Goal: Register for event/course

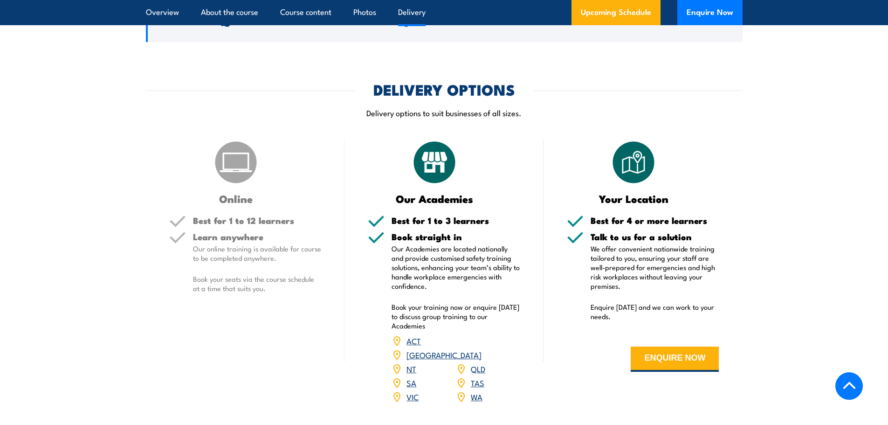
scroll to position [1025, 0]
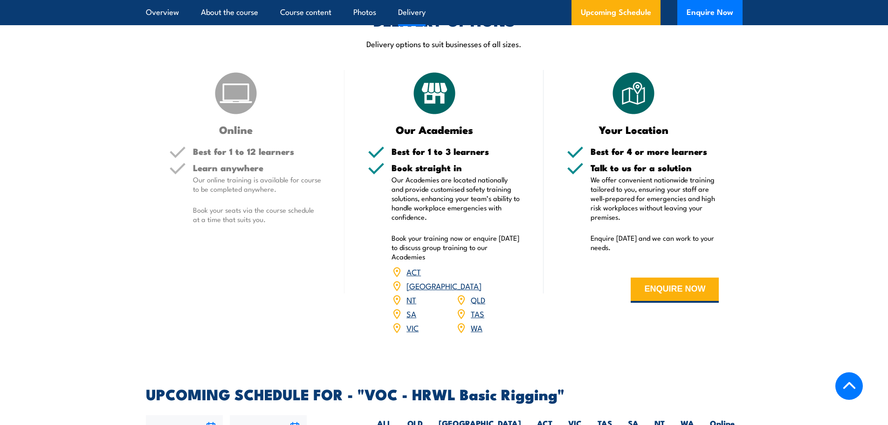
click at [410, 308] on link "SA" at bounding box center [411, 313] width 10 height 11
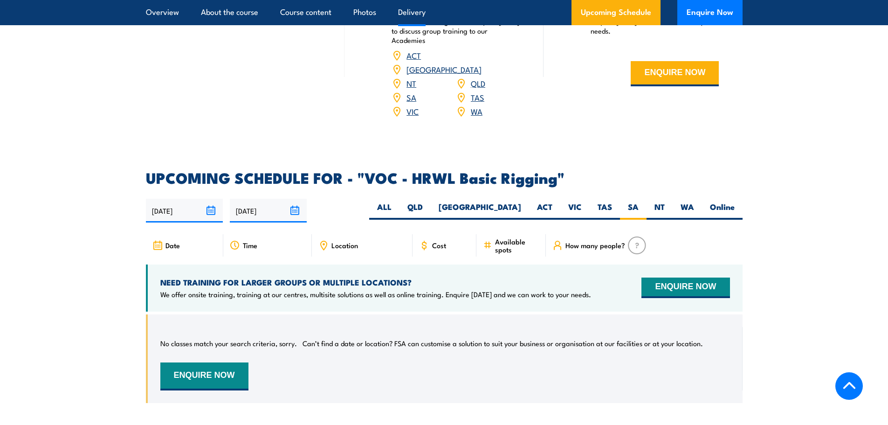
scroll to position [1258, 0]
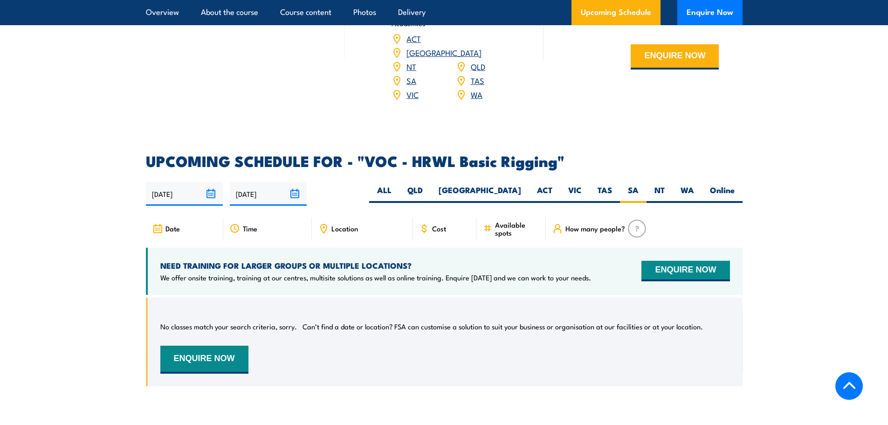
click at [325, 223] on icon at bounding box center [323, 228] width 10 height 10
click at [335, 224] on span "Location" at bounding box center [344, 228] width 27 height 8
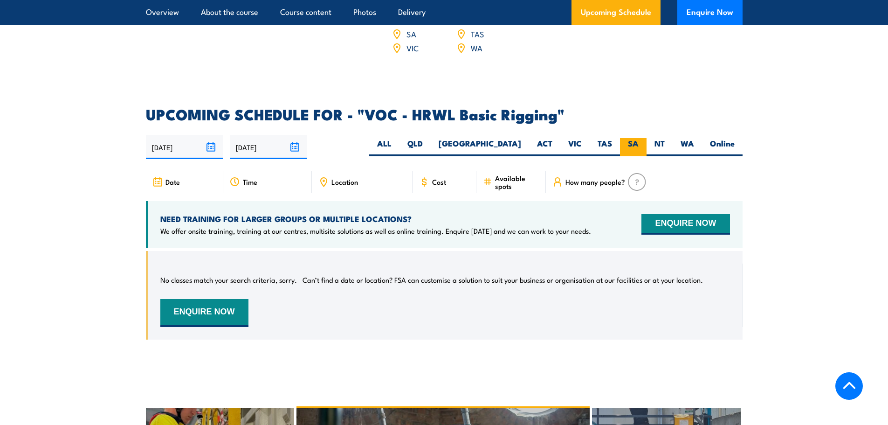
click at [637, 138] on label "SA" at bounding box center [633, 147] width 27 height 18
click at [638, 138] on input "SA" at bounding box center [641, 141] width 6 height 6
click at [399, 138] on label "ALL" at bounding box center [384, 147] width 30 height 18
click at [398, 138] on input "ALL" at bounding box center [394, 141] width 6 height 6
radio input "true"
